Goal: Transaction & Acquisition: Purchase product/service

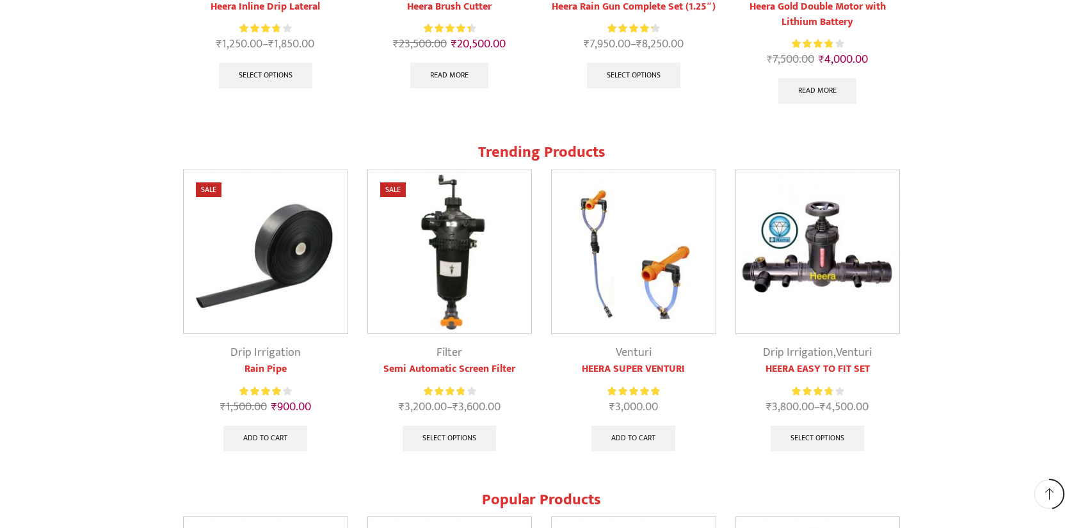
scroll to position [1152, 0]
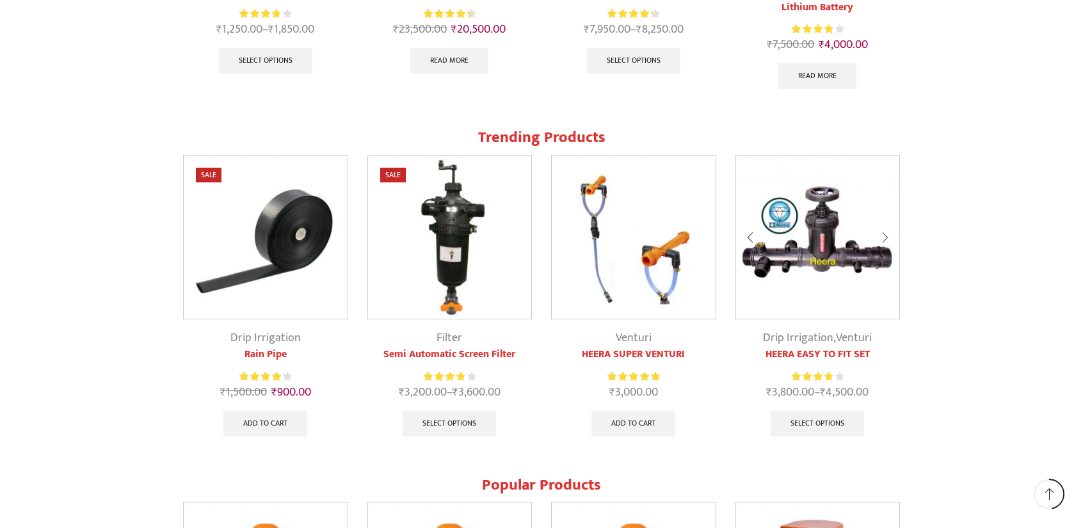
click at [797, 345] on link "Drip Irrigation" at bounding box center [798, 337] width 70 height 19
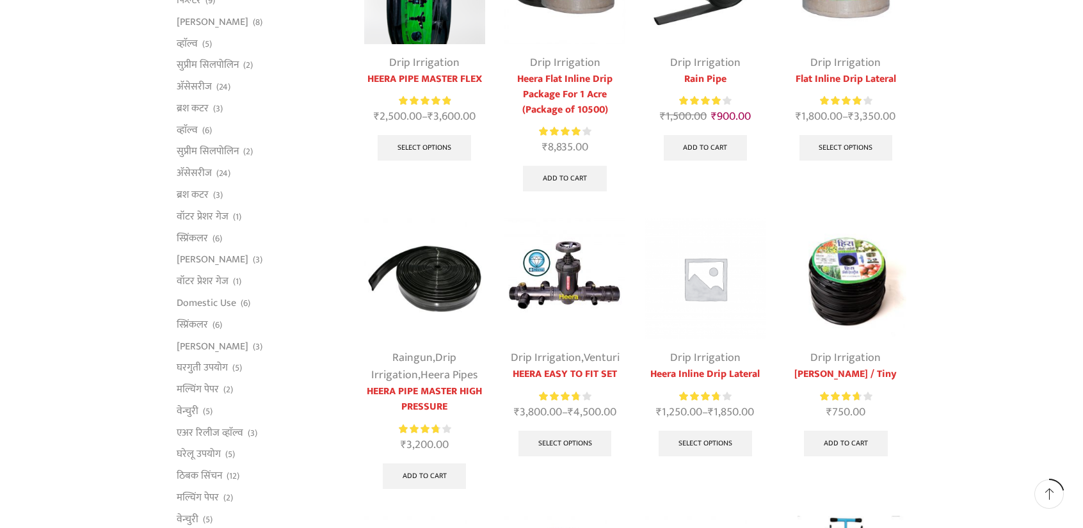
scroll to position [256, 0]
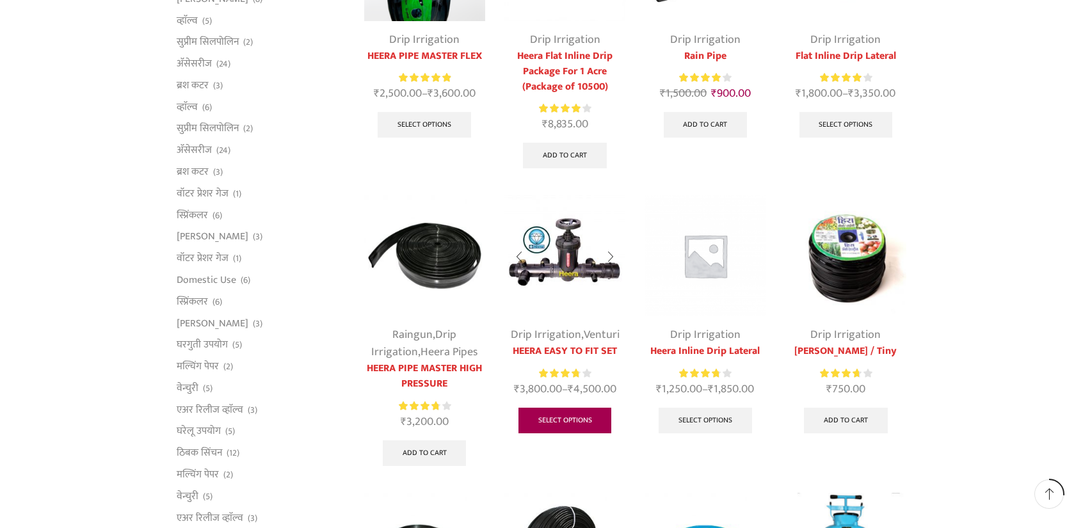
click at [567, 414] on link "Select options" at bounding box center [565, 421] width 93 height 26
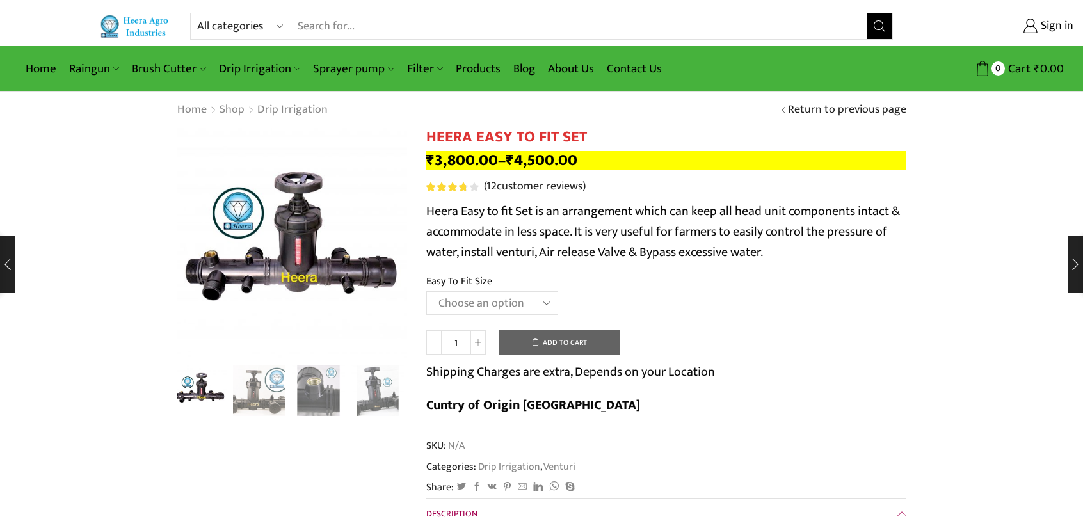
click at [471, 296] on select "Choose an option 2" Easy To Fit 2.5" Easy To Fit 3" Easy To Fit" at bounding box center [492, 303] width 132 height 24
click at [426, 292] on select "Choose an option 2" Easy To Fit 2.5" Easy To Fit 3" Easy To Fit" at bounding box center [492, 303] width 132 height 24
select select "2.5" Easy To Fit"
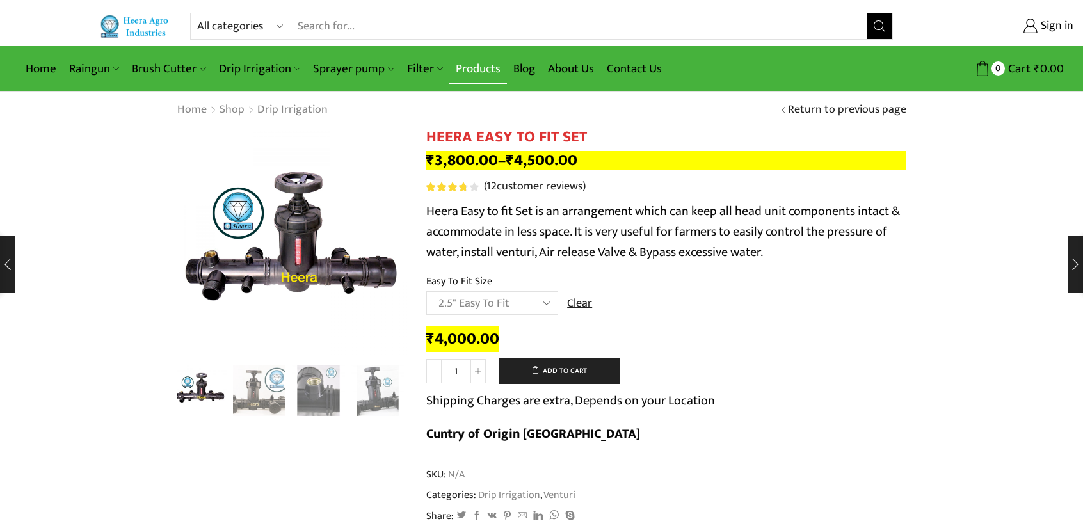
click at [455, 70] on link "Products" at bounding box center [478, 69] width 58 height 30
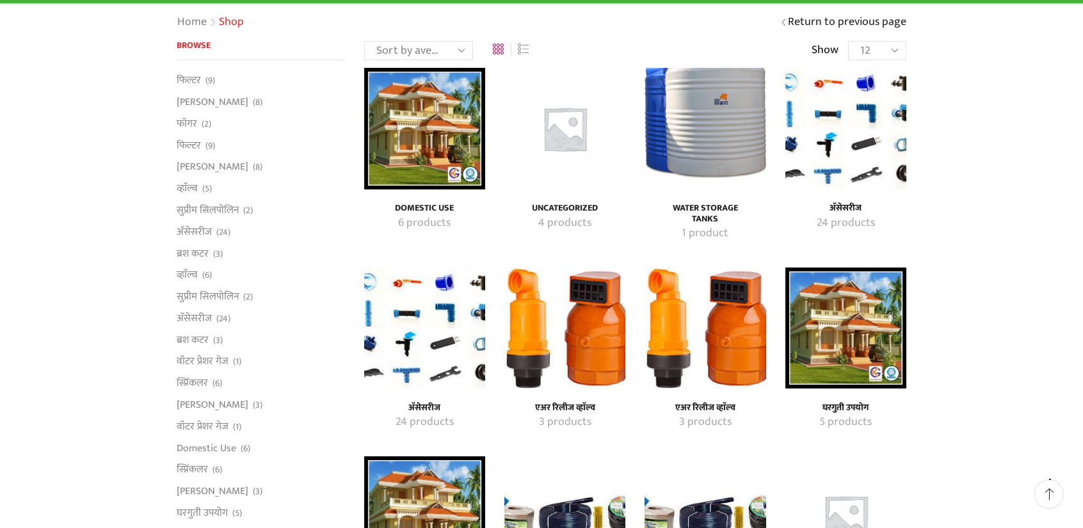
scroll to position [128, 0]
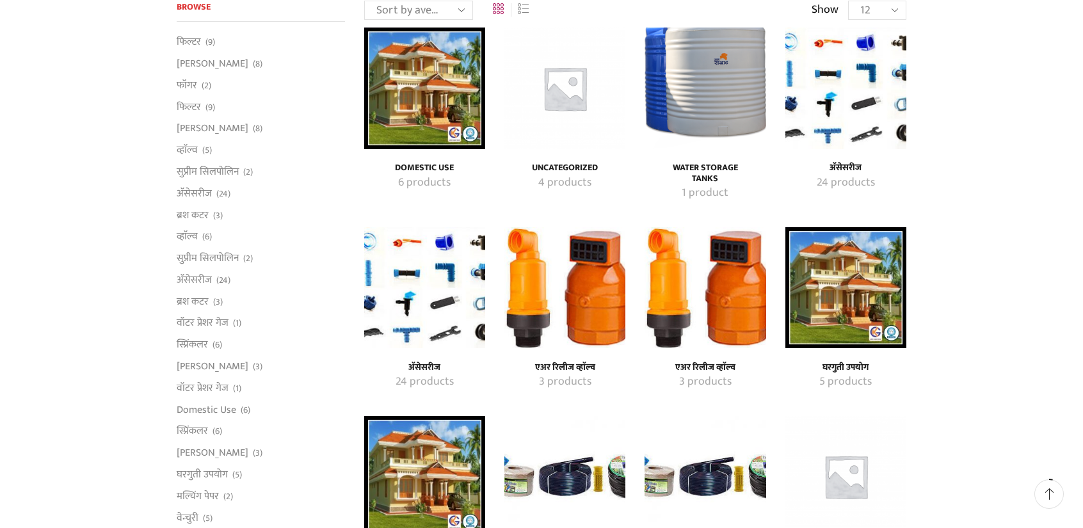
click at [563, 362] on h4 "एअर रिलीज व्हाॅल्व" at bounding box center [565, 367] width 93 height 11
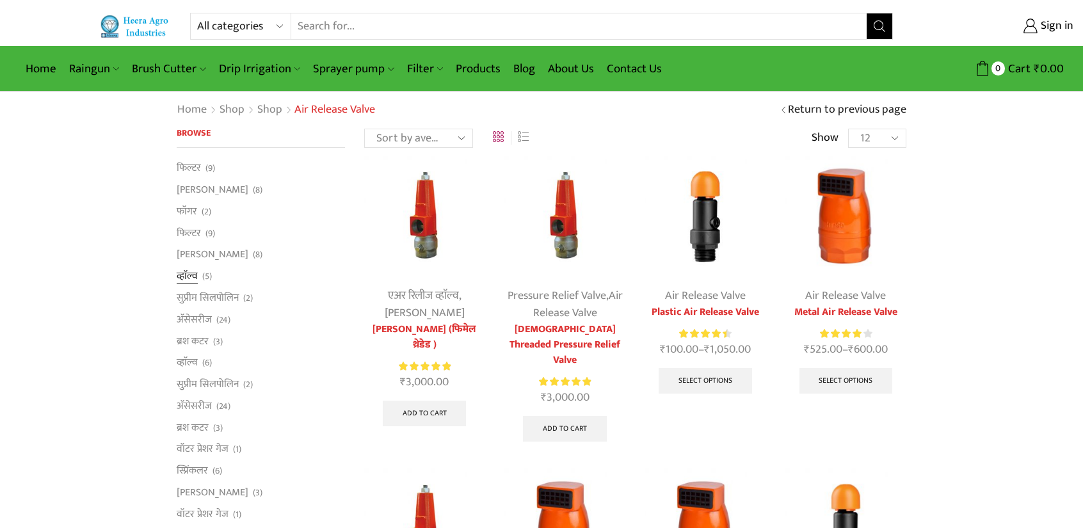
click at [193, 277] on link "व्हाॅल्व" at bounding box center [187, 277] width 21 height 22
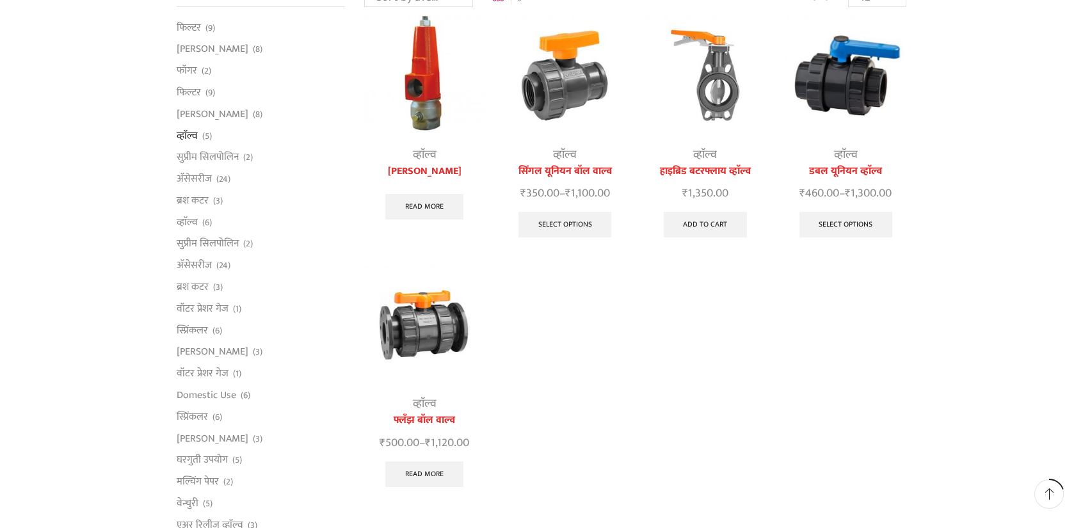
scroll to position [128, 0]
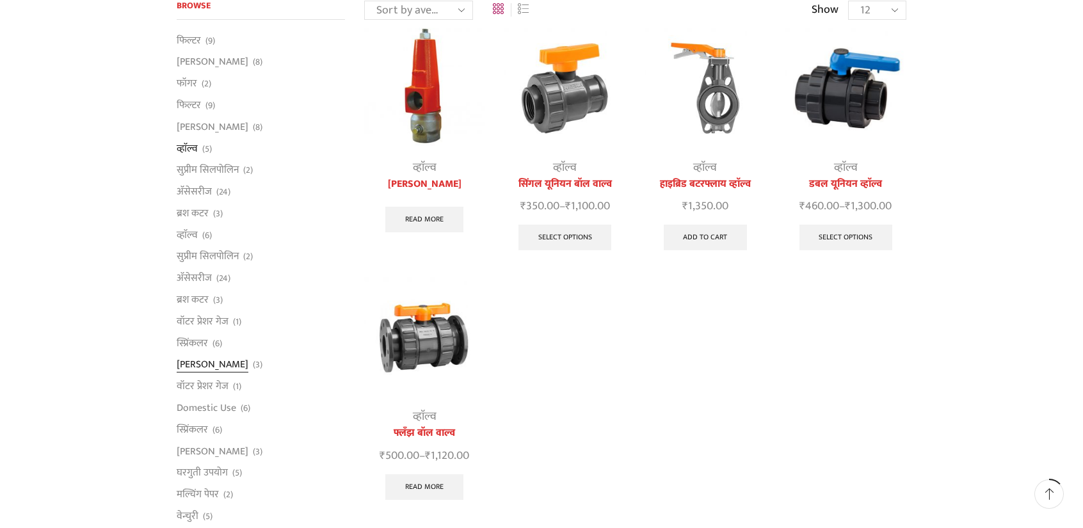
click at [222, 360] on link "[PERSON_NAME]" at bounding box center [213, 365] width 72 height 22
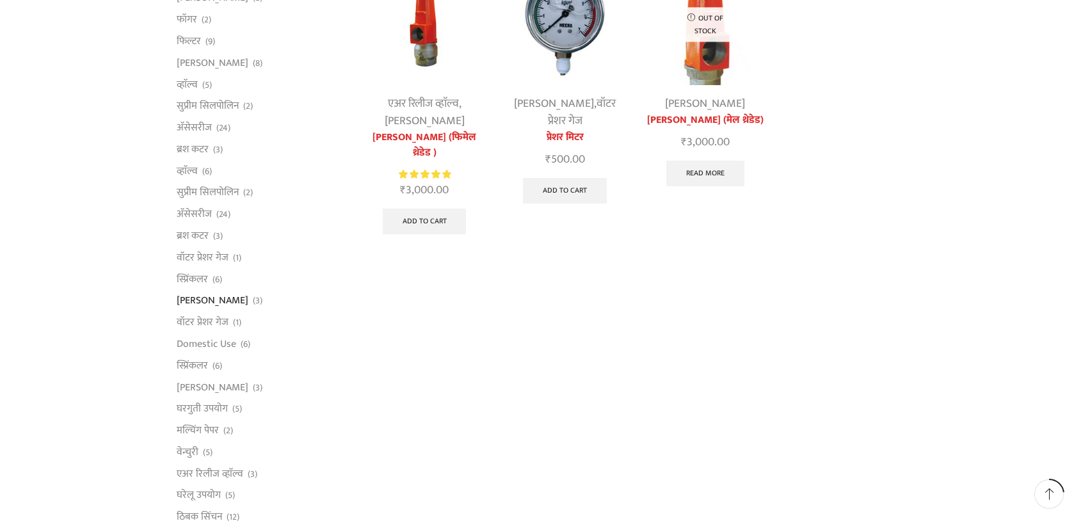
scroll to position [256, 0]
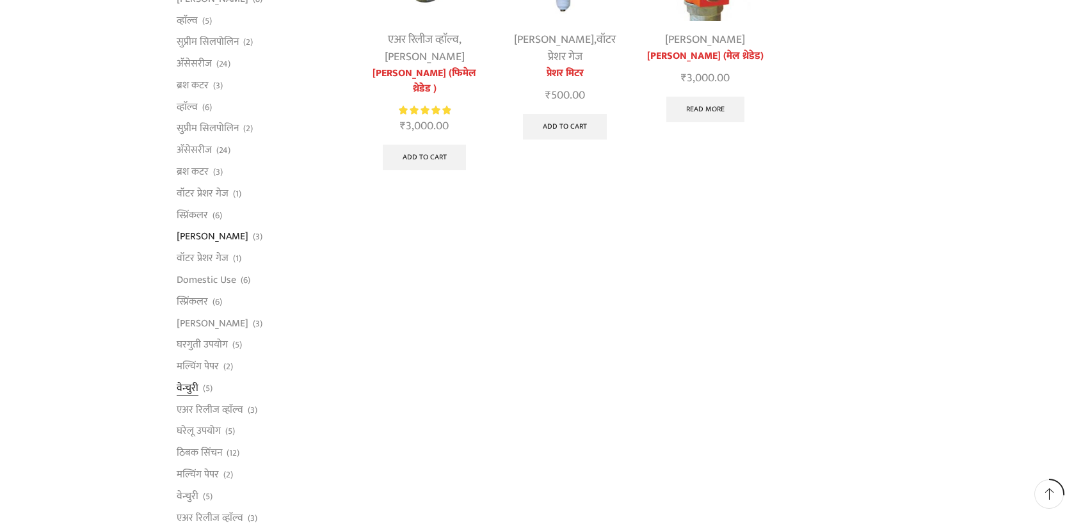
click at [183, 383] on link "वेन्चुरी" at bounding box center [188, 388] width 22 height 22
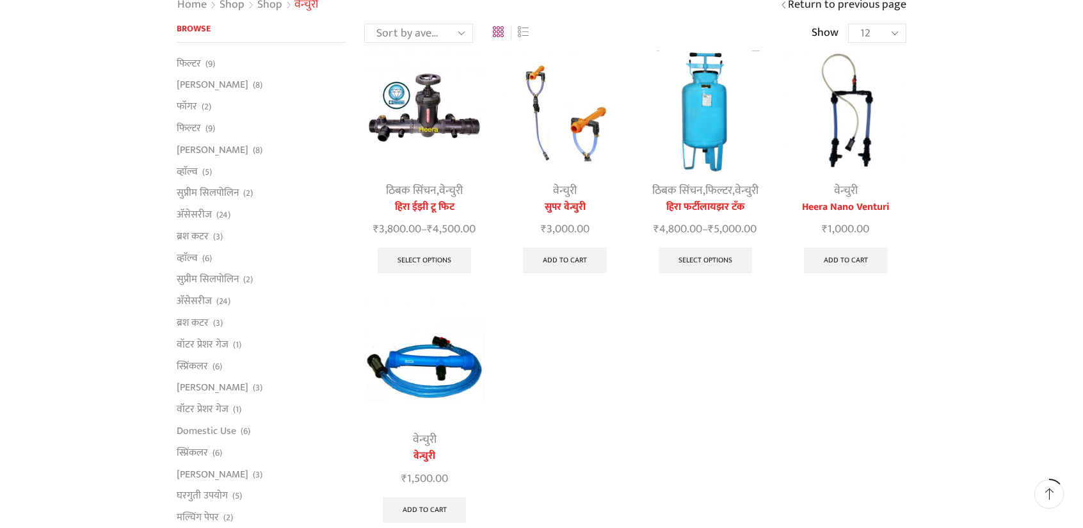
scroll to position [128, 0]
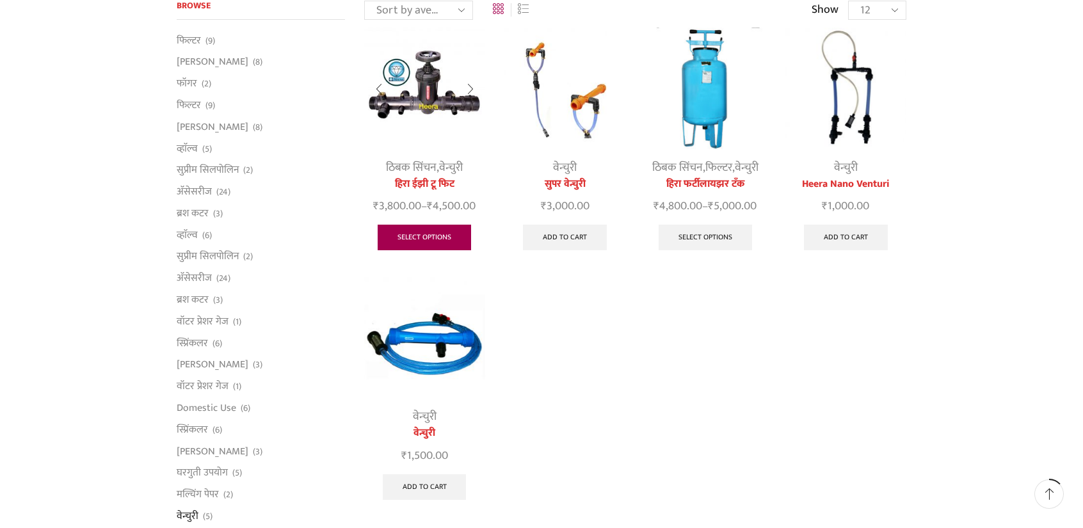
click at [444, 231] on link "Select options" at bounding box center [424, 238] width 93 height 26
click at [426, 238] on link "Select options" at bounding box center [424, 238] width 93 height 26
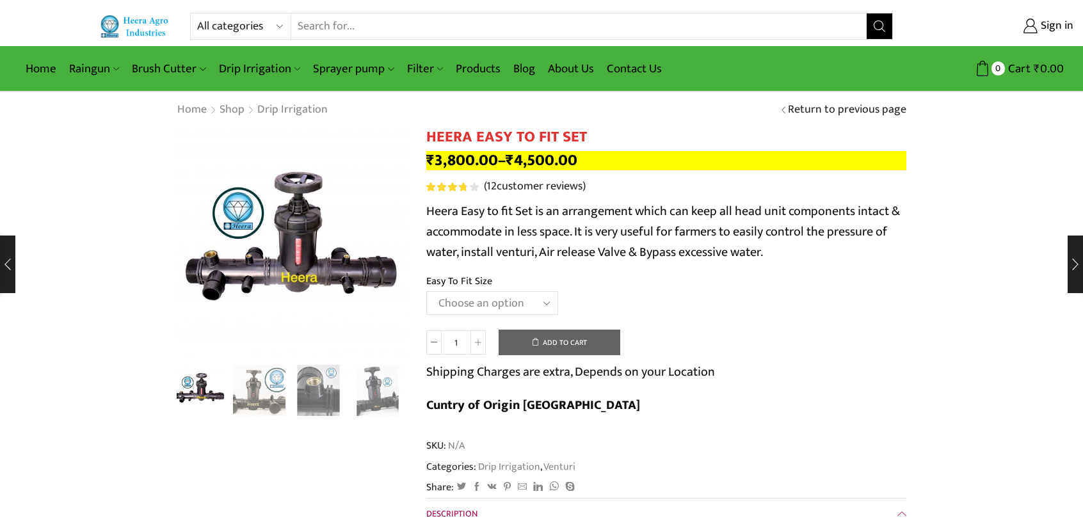
click at [460, 302] on select "Choose an option 2" Easy To Fit 2.5" Easy To Fit 3" Easy To Fit" at bounding box center [492, 303] width 132 height 24
click at [426, 292] on select "Choose an option 2" Easy To Fit 2.5" Easy To Fit 3" Easy To Fit" at bounding box center [492, 303] width 132 height 24
select select "2.5" Easy To Fit"
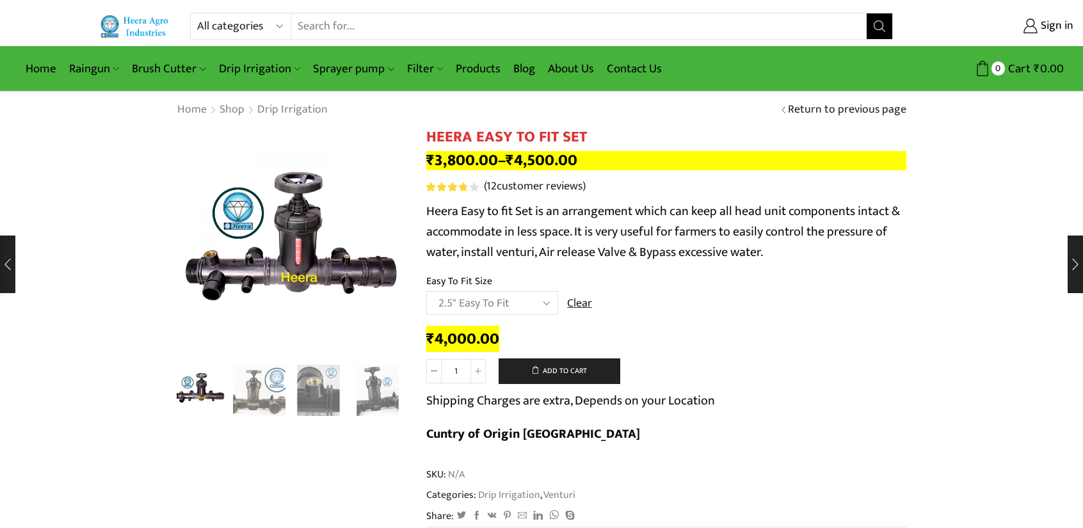
click at [778, 300] on td "Choose an option 2" Easy To Fit 2.5" Easy To Fit 3" Easy To Fit Clear" at bounding box center [666, 308] width 480 height 35
